Goal: Task Accomplishment & Management: Manage account settings

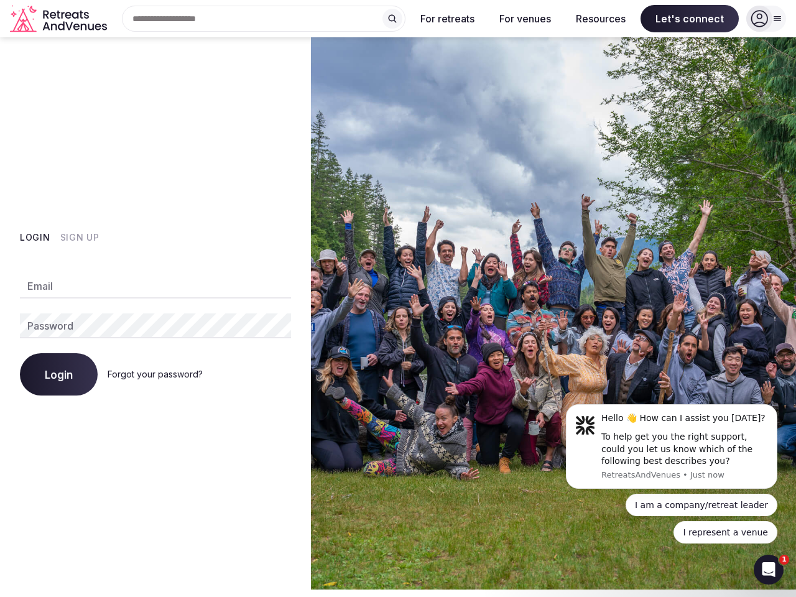
click at [398, 299] on img at bounding box center [553, 313] width 485 height 552
click at [264, 19] on div "Search Popular Destinations [GEOGRAPHIC_DATA], [GEOGRAPHIC_DATA] [GEOGRAPHIC_DA…" at bounding box center [259, 19] width 294 height 26
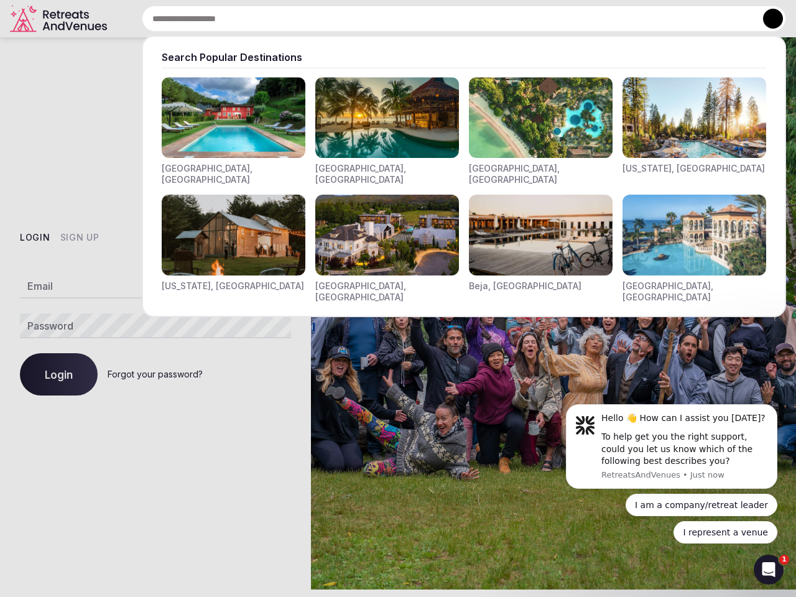
click at [393, 19] on input "text" at bounding box center [464, 19] width 644 height 26
click at [448, 19] on input "text" at bounding box center [464, 19] width 644 height 26
click at [525, 19] on input "text" at bounding box center [464, 19] width 644 height 26
click at [601, 19] on input "text" at bounding box center [464, 19] width 644 height 26
click at [690, 19] on input "text" at bounding box center [464, 19] width 644 height 26
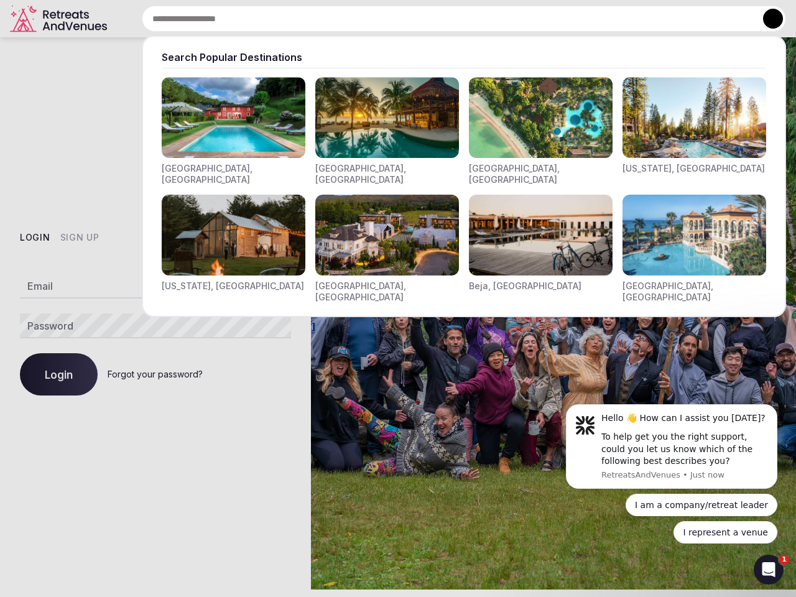
click at [766, 19] on button at bounding box center [773, 19] width 20 height 20
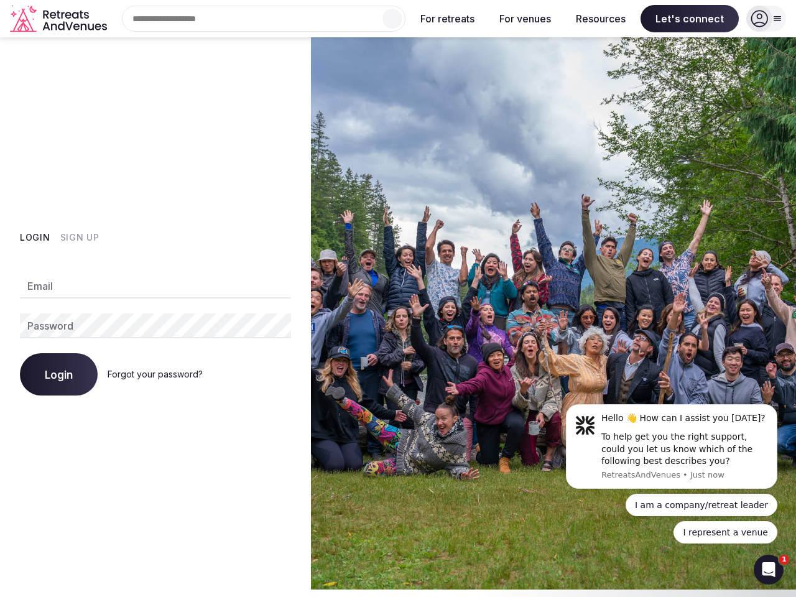
click at [35, 238] on button "Login" at bounding box center [35, 237] width 30 height 12
click at [79, 238] on button "Sign Up" at bounding box center [79, 237] width 39 height 12
